Goal: Task Accomplishment & Management: Use online tool/utility

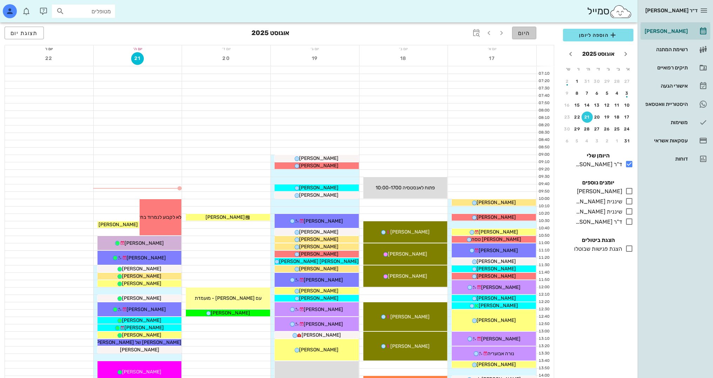
click at [531, 31] on button "היום" at bounding box center [524, 33] width 24 height 13
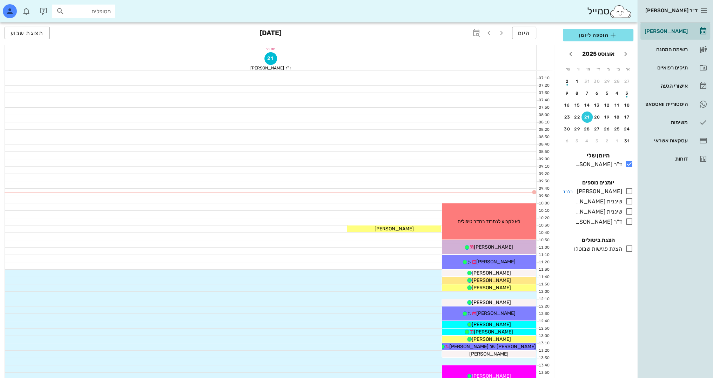
click at [627, 193] on icon at bounding box center [629, 191] width 8 height 8
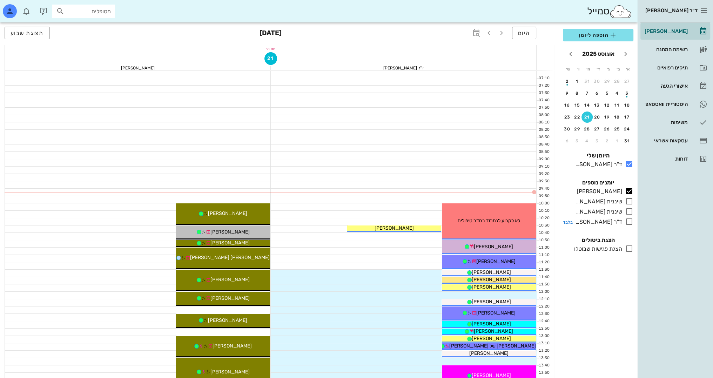
click at [630, 221] on icon at bounding box center [629, 221] width 8 height 8
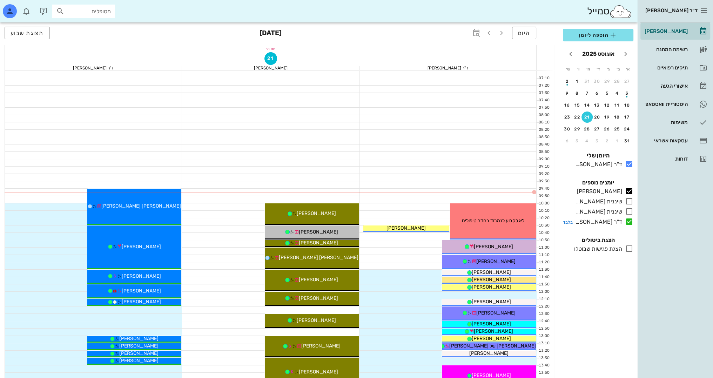
click at [629, 221] on icon at bounding box center [629, 221] width 8 height 8
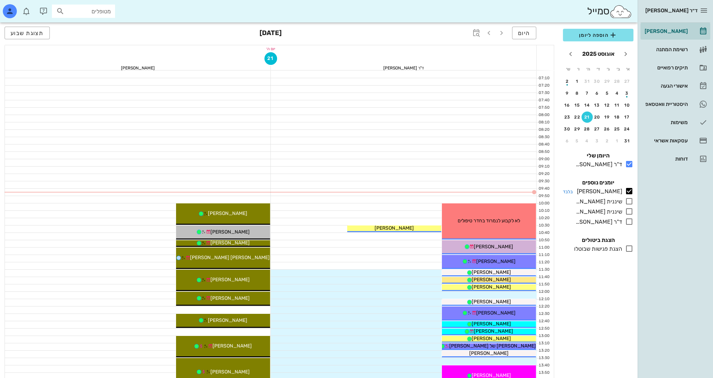
click at [627, 192] on icon at bounding box center [629, 191] width 8 height 8
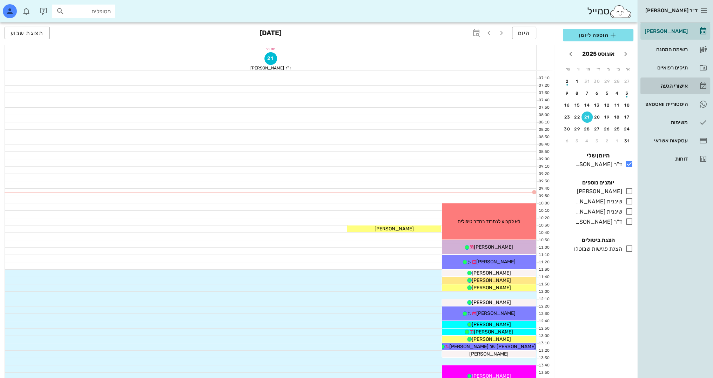
click at [690, 81] on link "אישורי הגעה" at bounding box center [675, 85] width 70 height 17
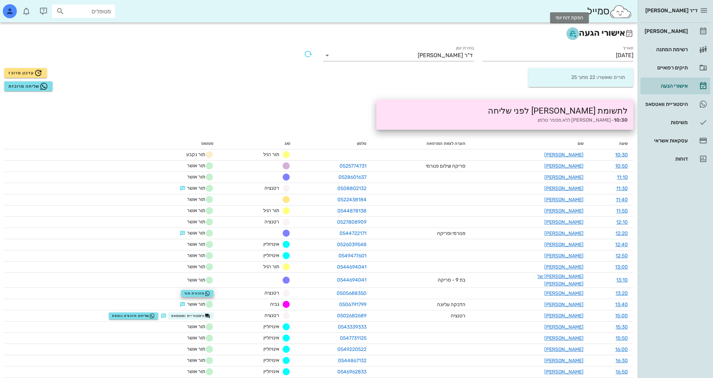
click at [571, 35] on icon "button" at bounding box center [572, 33] width 8 height 8
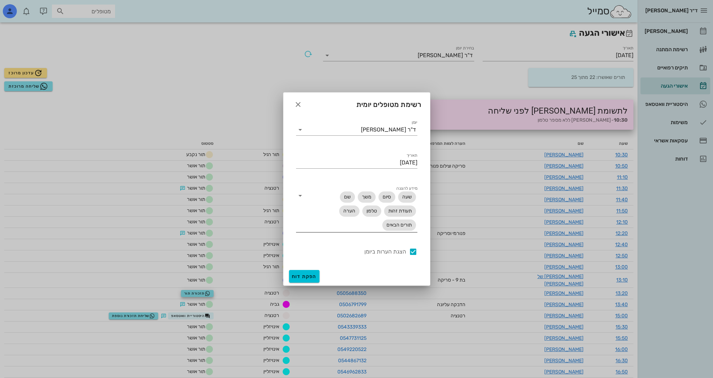
click at [303, 194] on icon at bounding box center [300, 195] width 8 height 8
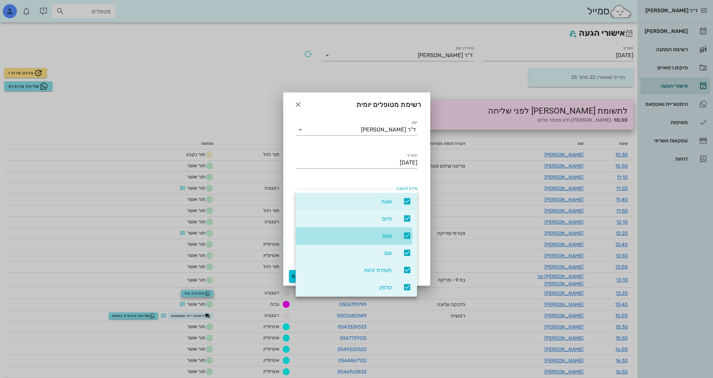
click at [407, 235] on icon at bounding box center [407, 235] width 8 height 8
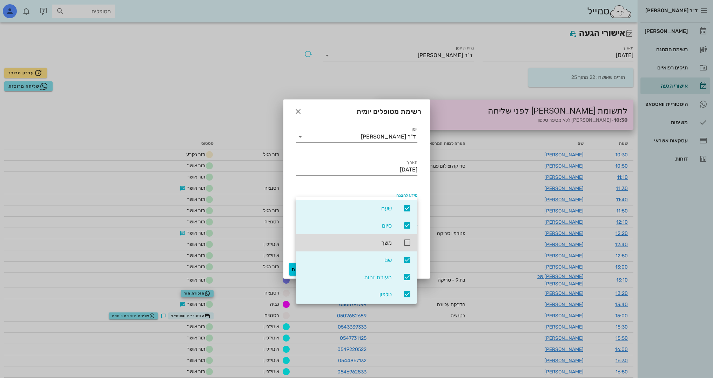
click at [407, 277] on icon at bounding box center [407, 277] width 8 height 8
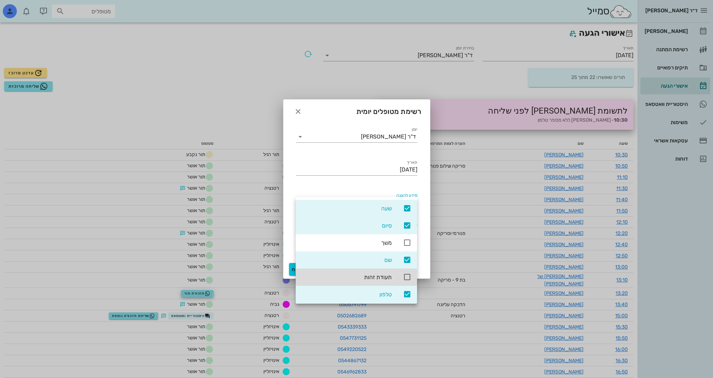
click at [405, 296] on icon at bounding box center [407, 294] width 8 height 8
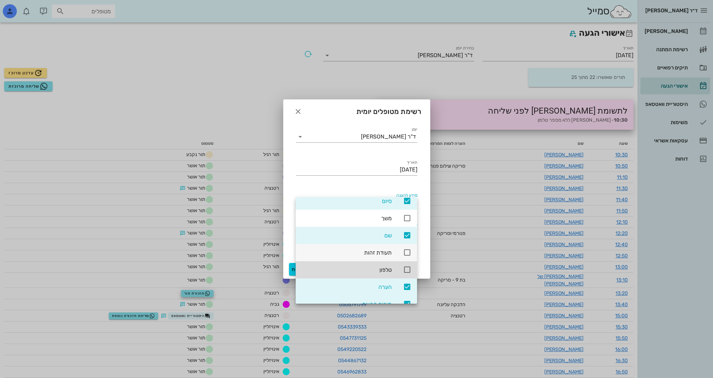
scroll to position [53, 0]
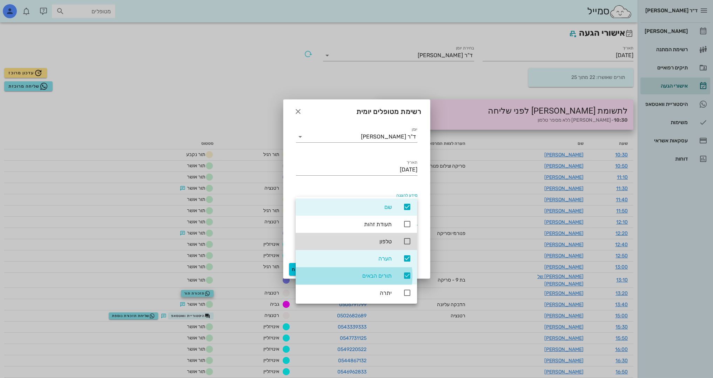
click at [408, 276] on icon at bounding box center [407, 275] width 8 height 8
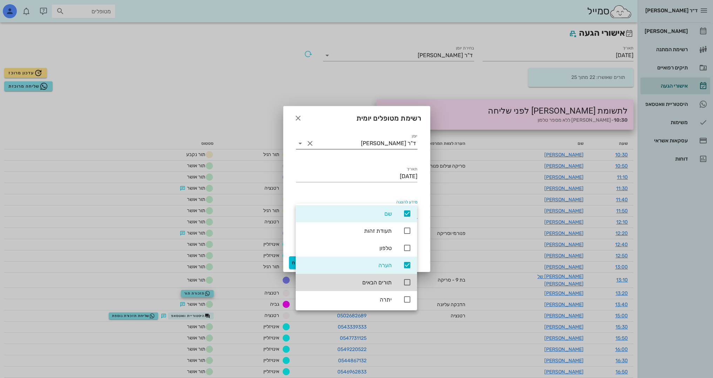
click at [324, 137] on div "יומן ד"ר [PERSON_NAME]" at bounding box center [356, 145] width 121 height 23
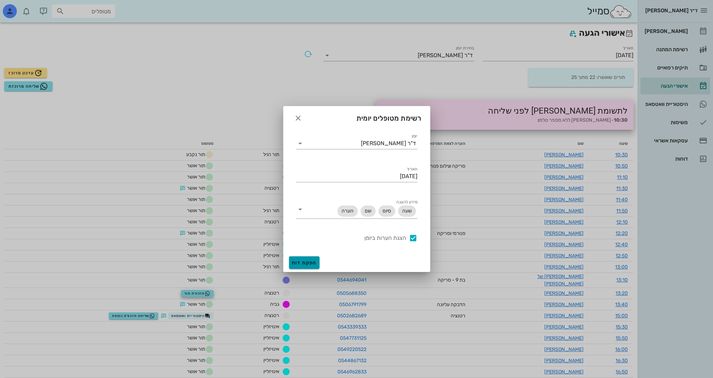
click at [301, 264] on span "הפקת דוח" at bounding box center [304, 263] width 25 height 6
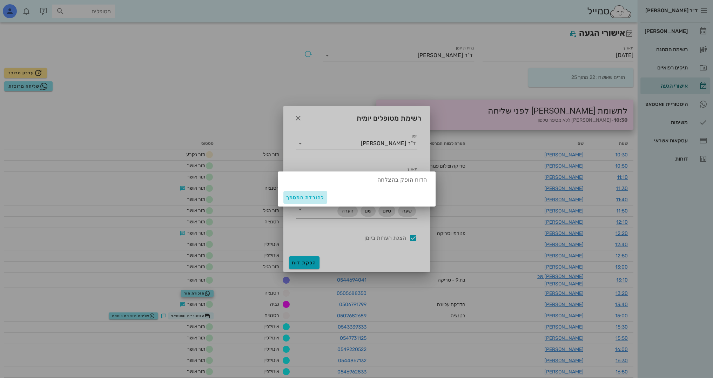
click at [302, 200] on span "להורדת המסמך" at bounding box center [305, 198] width 38 height 6
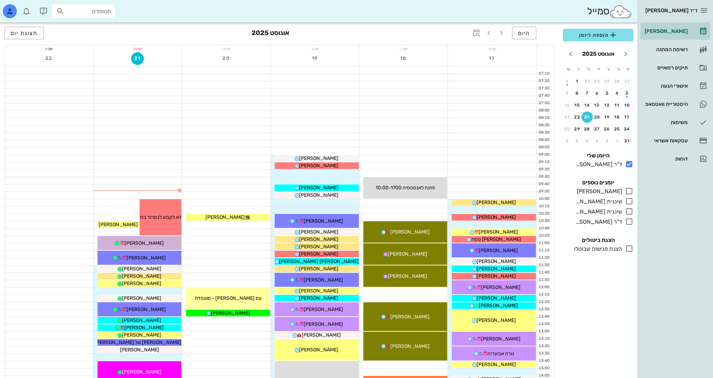
click at [526, 41] on div "היום אוגוסט 2025 תצוגת יום" at bounding box center [279, 33] width 549 height 22
click at [523, 32] on span "היום" at bounding box center [524, 33] width 12 height 7
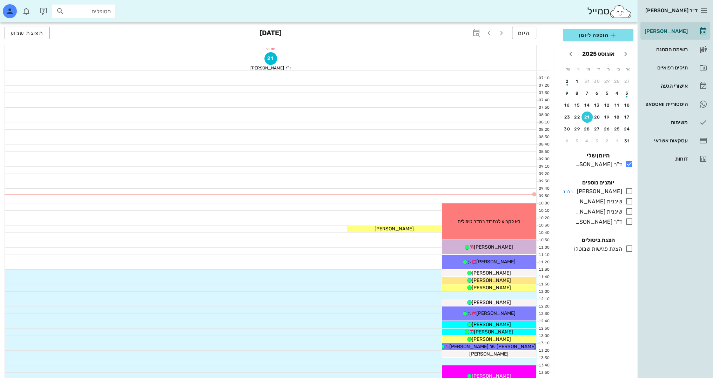
click at [626, 190] on icon at bounding box center [629, 191] width 8 height 8
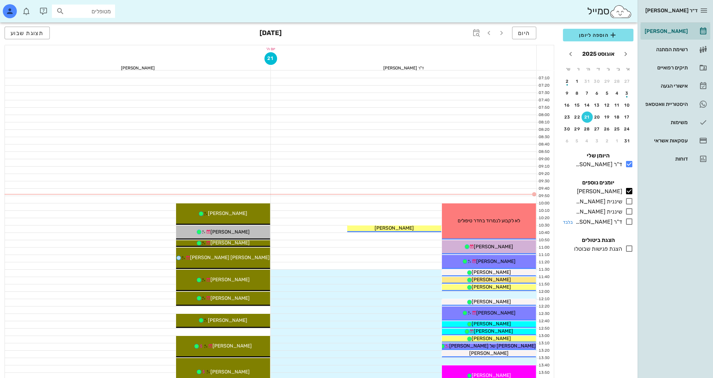
click at [629, 220] on icon at bounding box center [629, 221] width 8 height 8
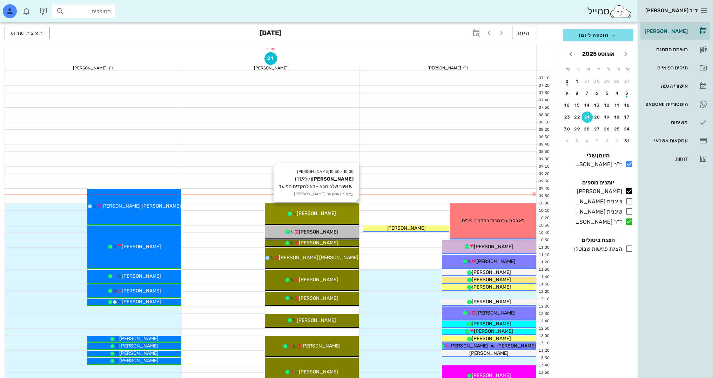
click at [310, 213] on span "[PERSON_NAME]" at bounding box center [316, 213] width 39 height 6
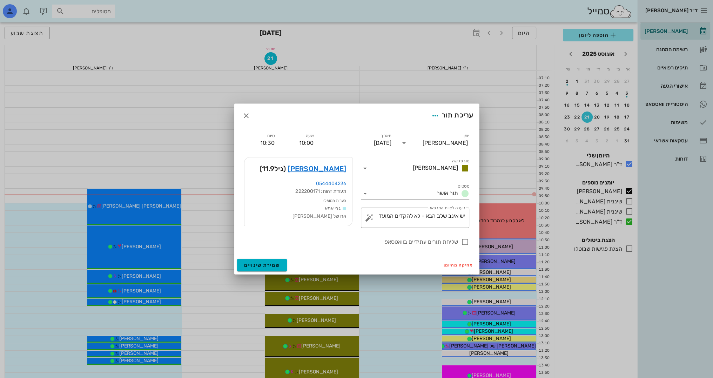
click at [157, 63] on div at bounding box center [356, 189] width 713 height 378
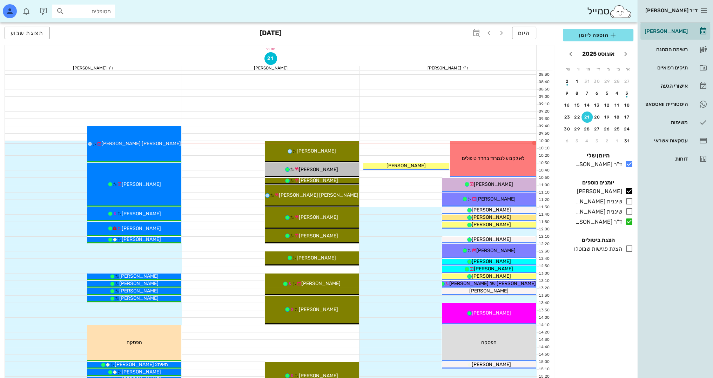
scroll to position [70, 0]
